Goal: Find specific page/section: Find specific page/section

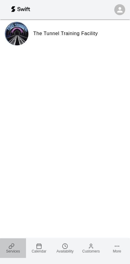
click at [8, 246] on link "Services" at bounding box center [13, 249] width 26 height 20
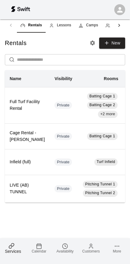
click at [13, 32] on div "Rentals Lessons Camps Classes Memberships Packages" at bounding box center [65, 25] width 121 height 15
click at [11, 25] on div "Rentals Lessons Camps Classes Memberships Packages" at bounding box center [65, 25] width 121 height 15
click at [118, 27] on icon at bounding box center [119, 25] width 6 height 6
click at [34, 27] on span "Classes" at bounding box center [35, 25] width 14 height 6
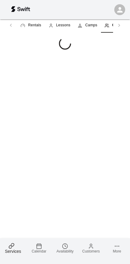
scroll to position [0, 17]
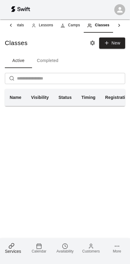
click at [45, 59] on button "Completed" at bounding box center [47, 61] width 31 height 15
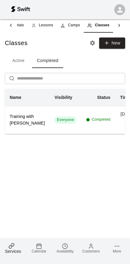
click at [20, 62] on button "Active" at bounding box center [18, 61] width 27 height 15
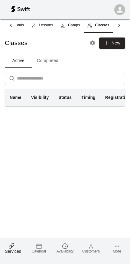
click at [73, 31] on link "Camps" at bounding box center [70, 25] width 27 height 15
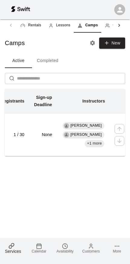
scroll to position [0, 150]
click at [25, 138] on h6 "1 / 30" at bounding box center [13, 135] width 24 height 7
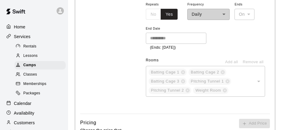
scroll to position [687, 0]
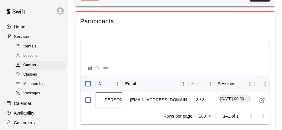
click at [113, 92] on td "[PERSON_NAME]" at bounding box center [121, 100] width 45 height 16
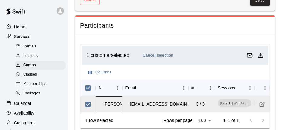
scroll to position [682, 0]
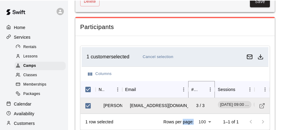
click at [130, 86] on icon "Sort" at bounding box center [201, 88] width 5 height 5
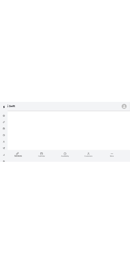
scroll to position [85, 0]
